Goal: Book appointment/travel/reservation

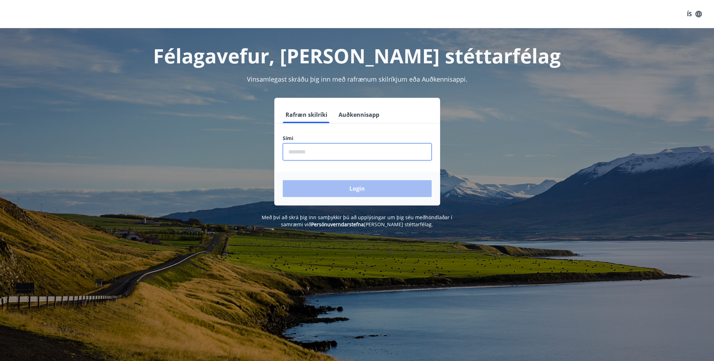
click at [300, 155] on input "phone" at bounding box center [357, 151] width 149 height 17
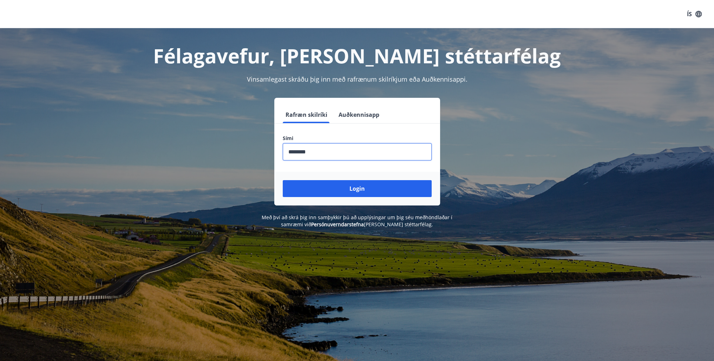
type input "********"
click at [283, 180] on button "Login" at bounding box center [357, 188] width 149 height 17
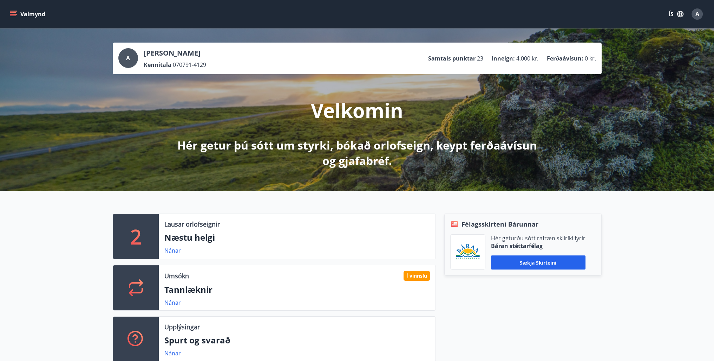
click at [14, 11] on icon "menu" at bounding box center [13, 14] width 7 height 7
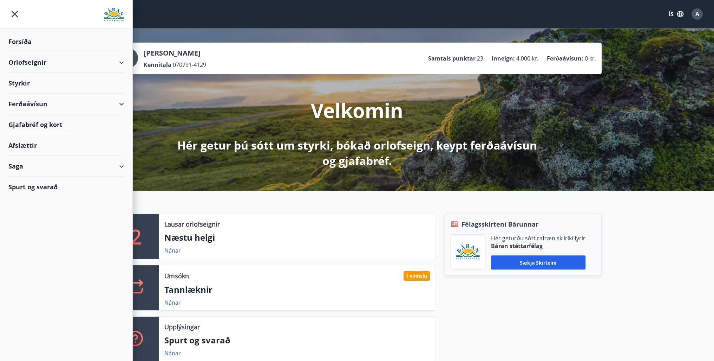
click at [112, 64] on div "Orlofseignir" at bounding box center [66, 62] width 116 height 21
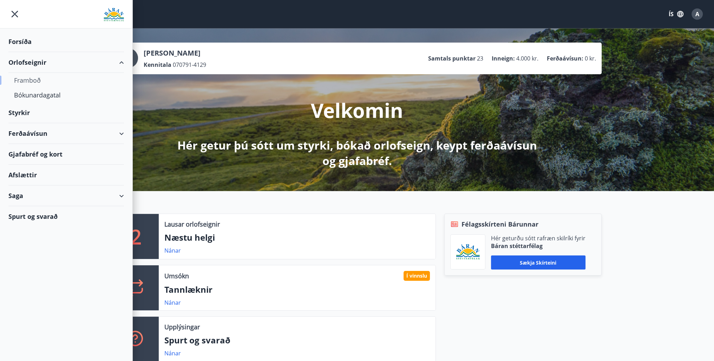
click at [40, 78] on div "Framboð" at bounding box center [66, 80] width 104 height 15
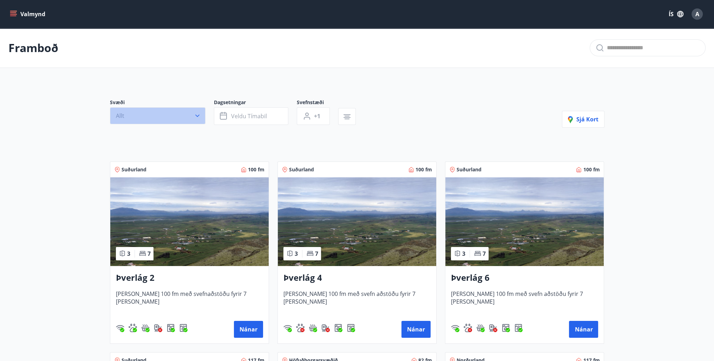
click at [179, 119] on button "Allt" at bounding box center [158, 115] width 96 height 17
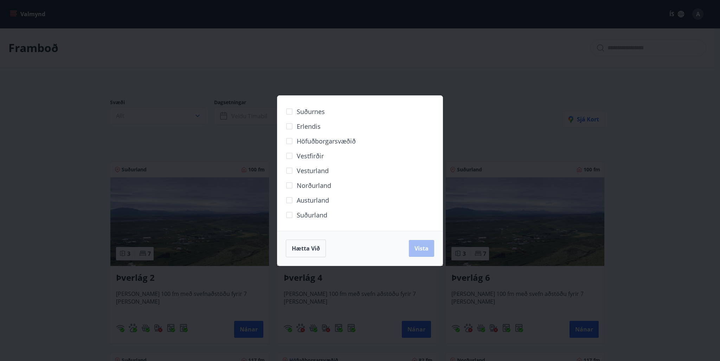
click at [306, 184] on span "Norðurland" at bounding box center [314, 185] width 34 height 9
click at [420, 249] on span "Vista" at bounding box center [421, 248] width 14 height 8
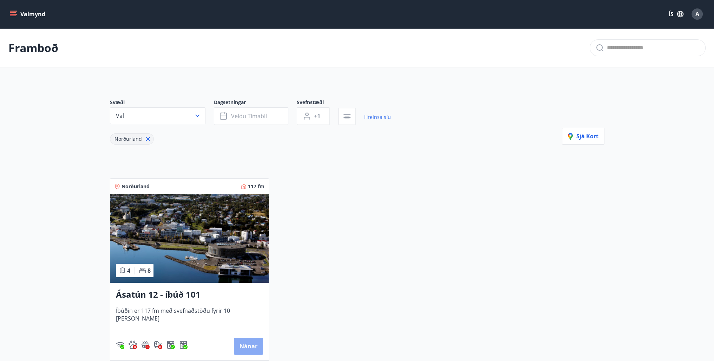
click at [247, 349] on button "Nánar" at bounding box center [248, 345] width 29 height 17
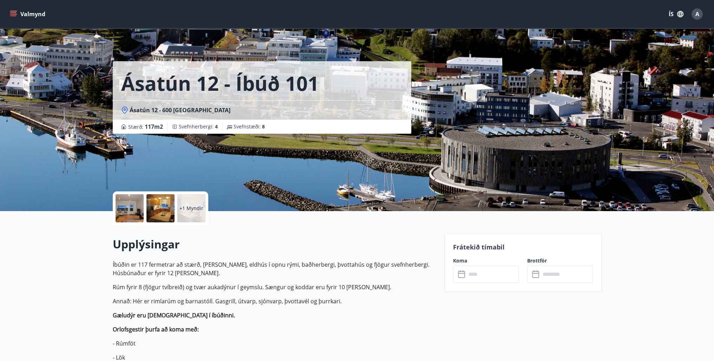
click at [130, 198] on div at bounding box center [130, 208] width 28 height 28
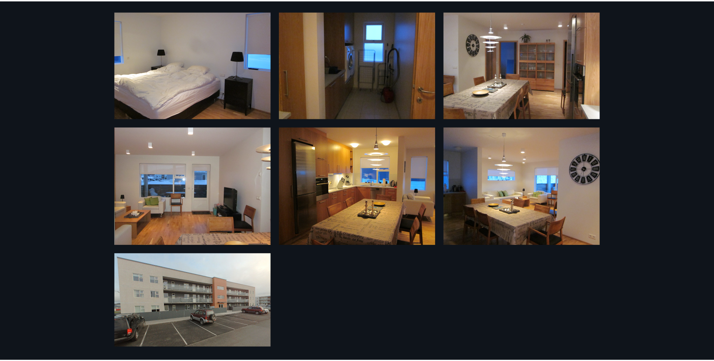
scroll to position [4, 0]
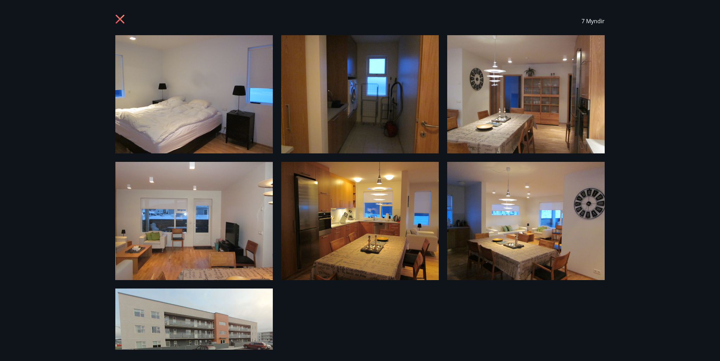
click at [119, 17] on icon at bounding box center [120, 19] width 11 height 11
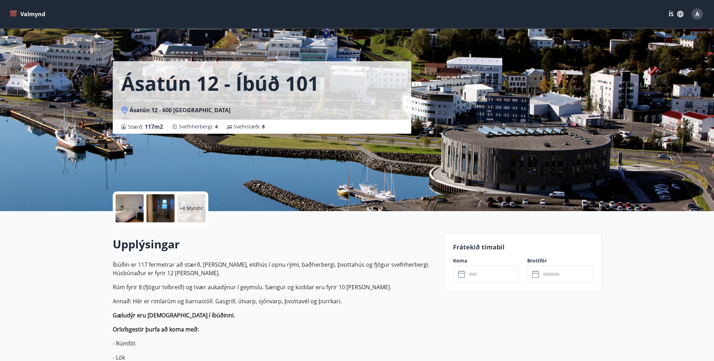
click at [469, 277] on input "text" at bounding box center [493, 273] width 52 height 17
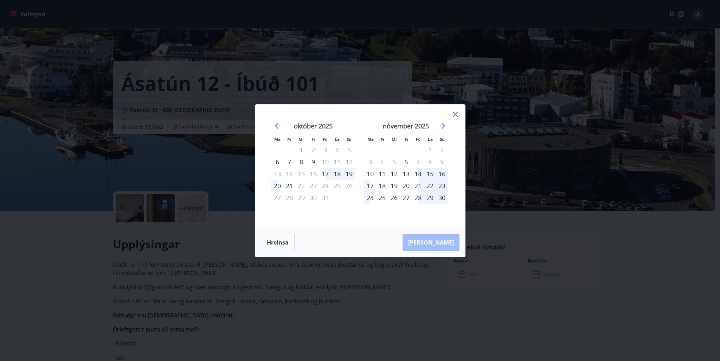
click at [455, 113] on icon at bounding box center [455, 114] width 8 height 8
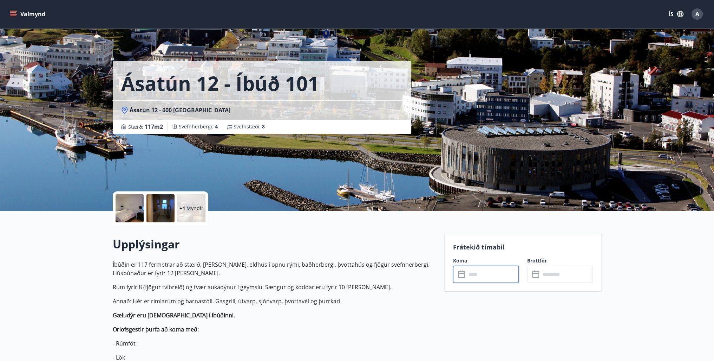
click at [492, 277] on input "text" at bounding box center [493, 273] width 52 height 17
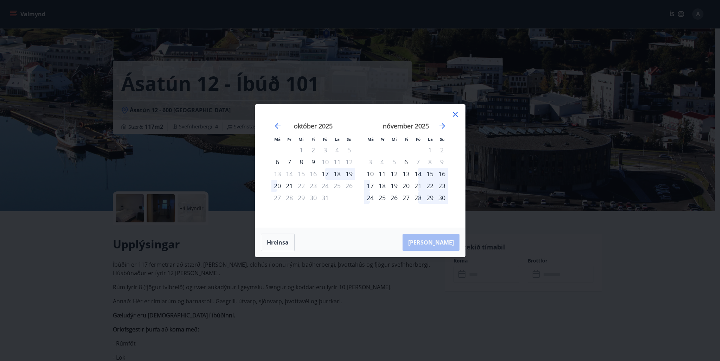
click at [418, 172] on div "14" at bounding box center [418, 174] width 12 height 12
click at [365, 185] on div "17" at bounding box center [370, 186] width 12 height 12
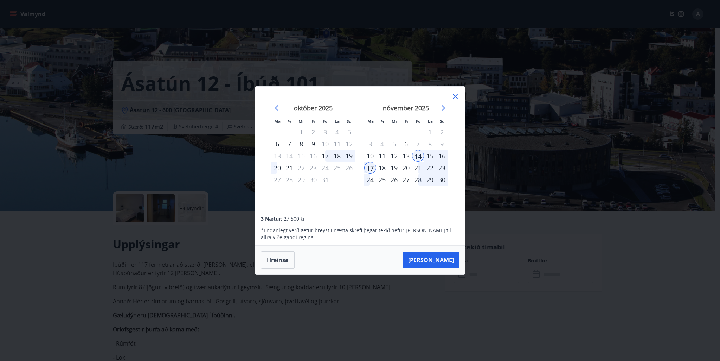
click at [455, 96] on icon at bounding box center [455, 96] width 5 height 5
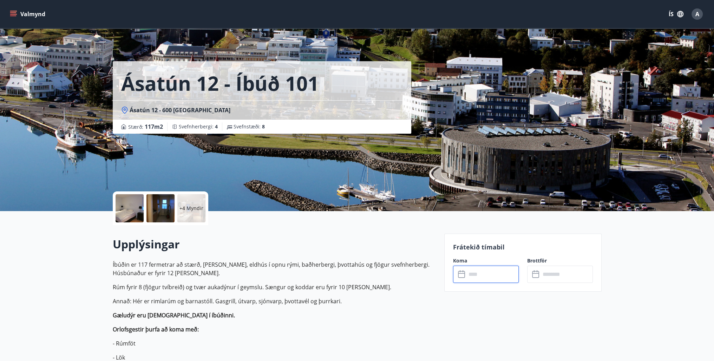
click at [695, 16] on div "A" at bounding box center [697, 13] width 11 height 11
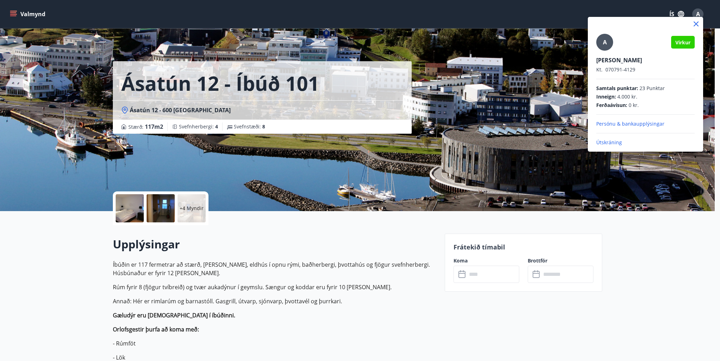
click at [17, 13] on div at bounding box center [360, 180] width 720 height 361
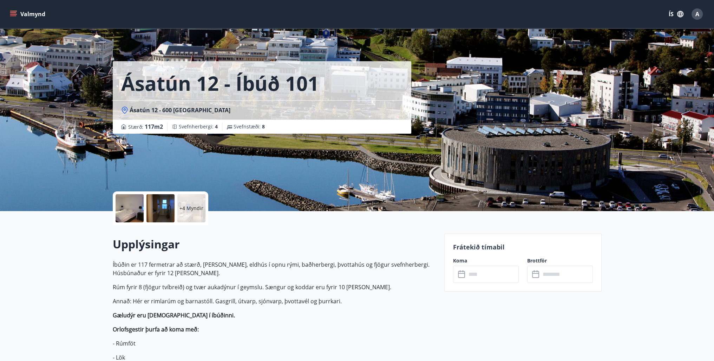
click at [27, 14] on button "Valmynd" at bounding box center [28, 14] width 40 height 13
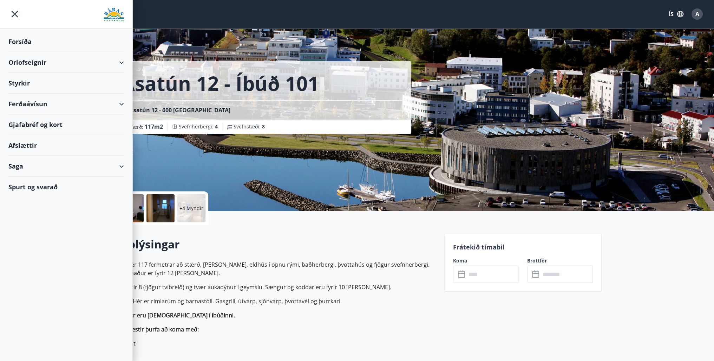
click at [22, 39] on div "Forsíða" at bounding box center [66, 41] width 116 height 21
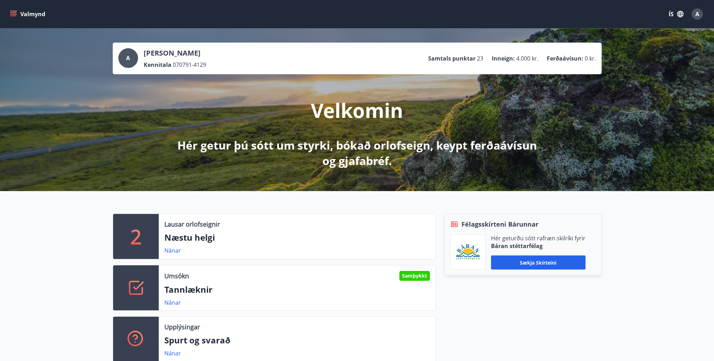
click at [410, 288] on p "Tannlæknir" at bounding box center [297, 289] width 266 height 12
click at [410, 271] on div "Samþykkt" at bounding box center [415, 276] width 31 height 10
click at [406, 274] on div "Samþykkt" at bounding box center [415, 276] width 31 height 10
click at [164, 300] on link "Nánar" at bounding box center [172, 302] width 17 height 8
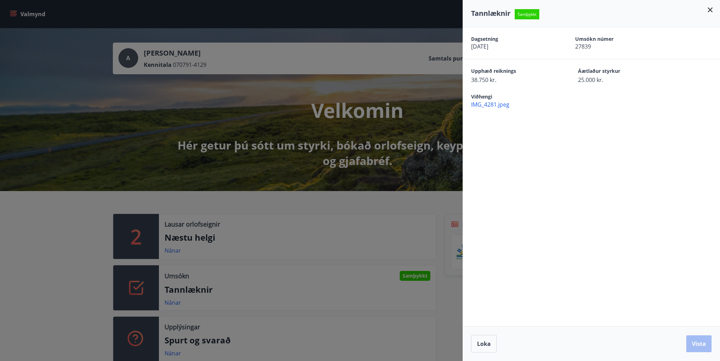
click at [710, 9] on icon at bounding box center [709, 9] width 5 height 5
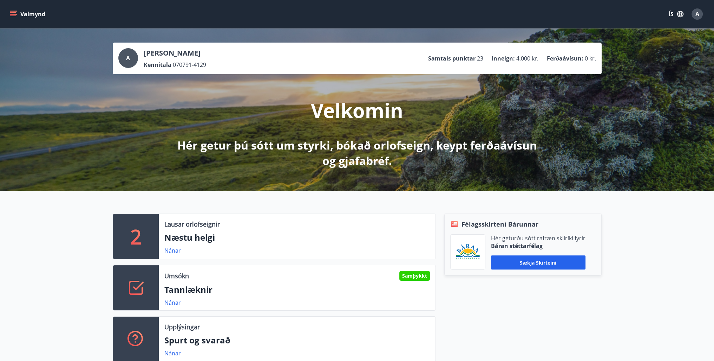
click at [696, 13] on span "A" at bounding box center [698, 14] width 4 height 8
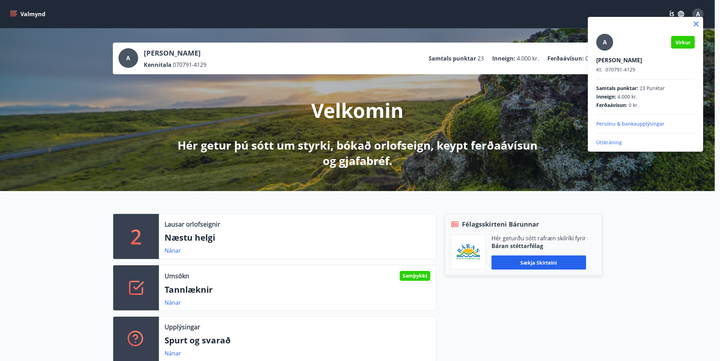
click at [609, 139] on p "Útskráning" at bounding box center [645, 142] width 98 height 7
